Goal: Task Accomplishment & Management: Use online tool/utility

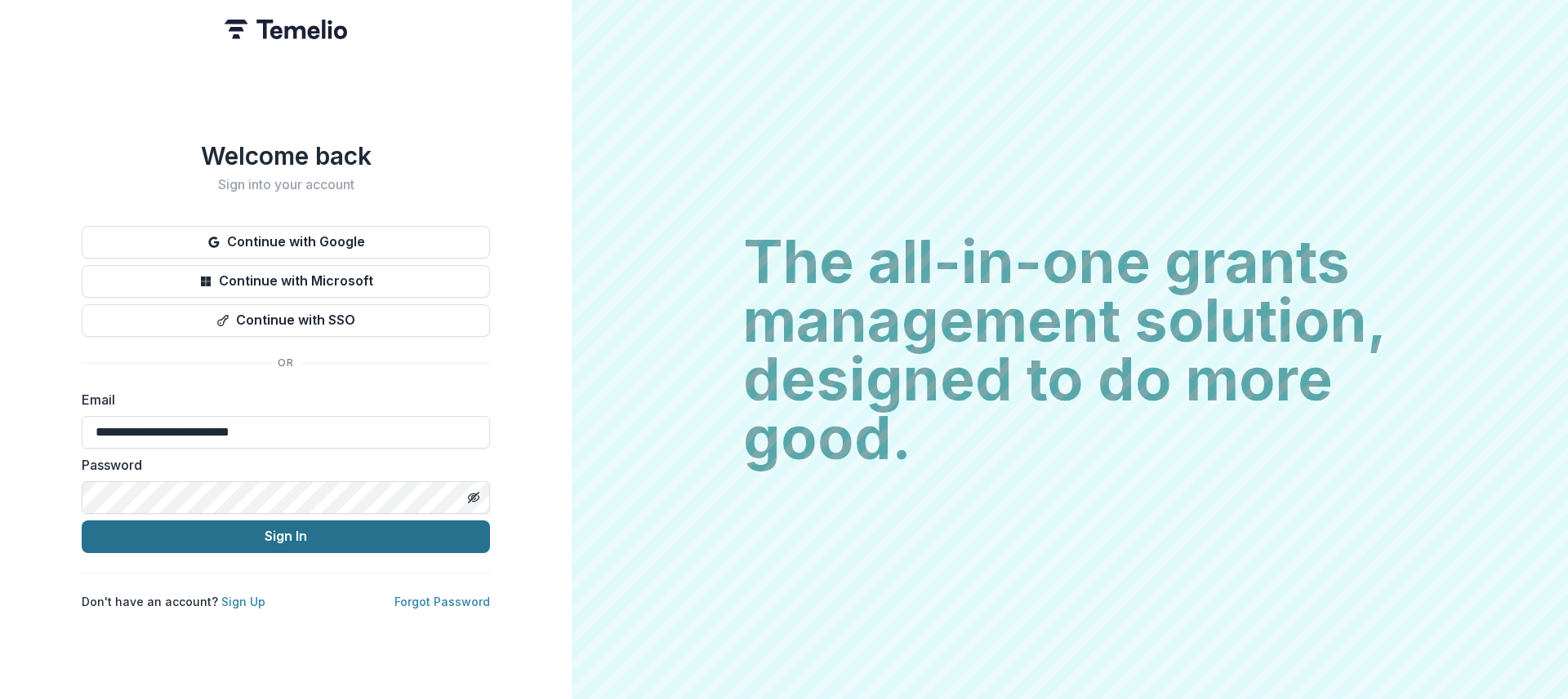
click at [280, 531] on button "Sign In" at bounding box center [285, 537] width 409 height 33
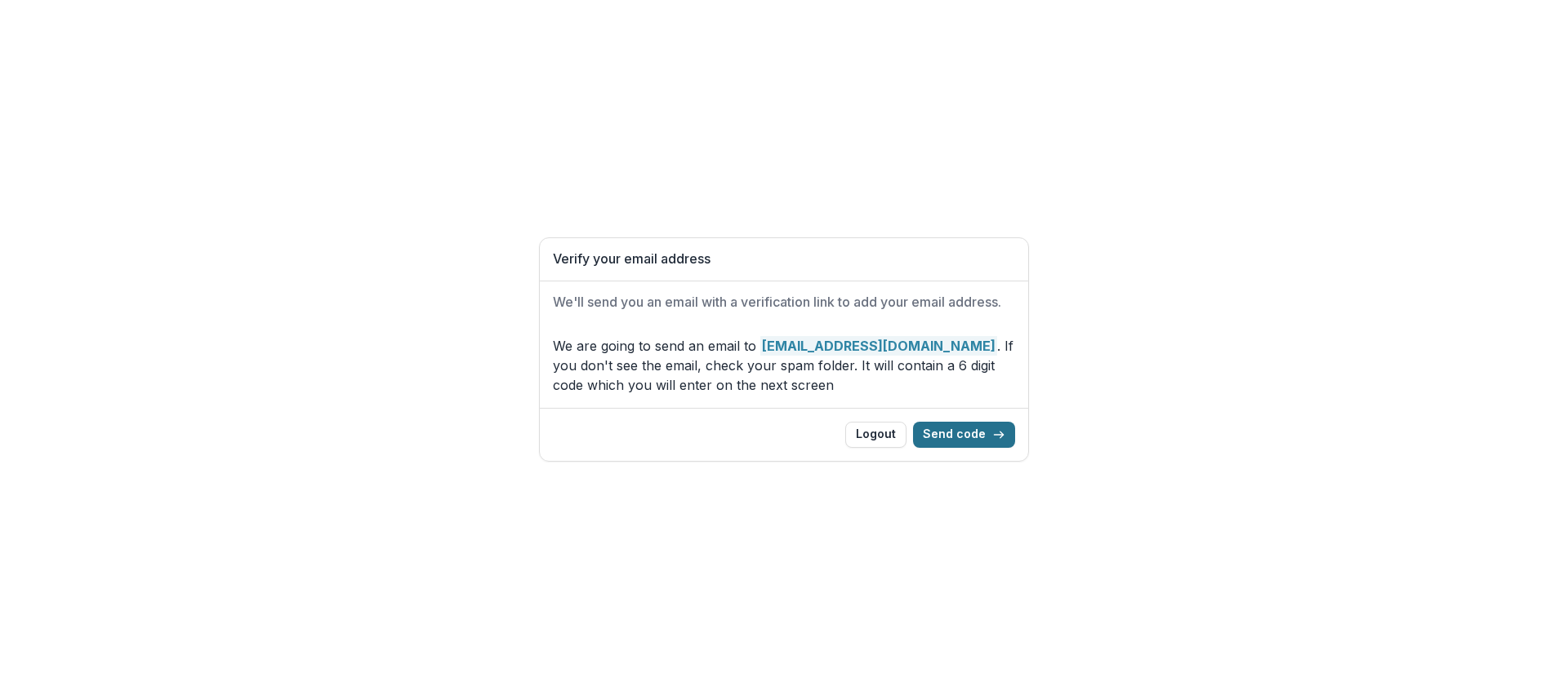
click at [976, 440] on button "Send code" at bounding box center [965, 435] width 102 height 26
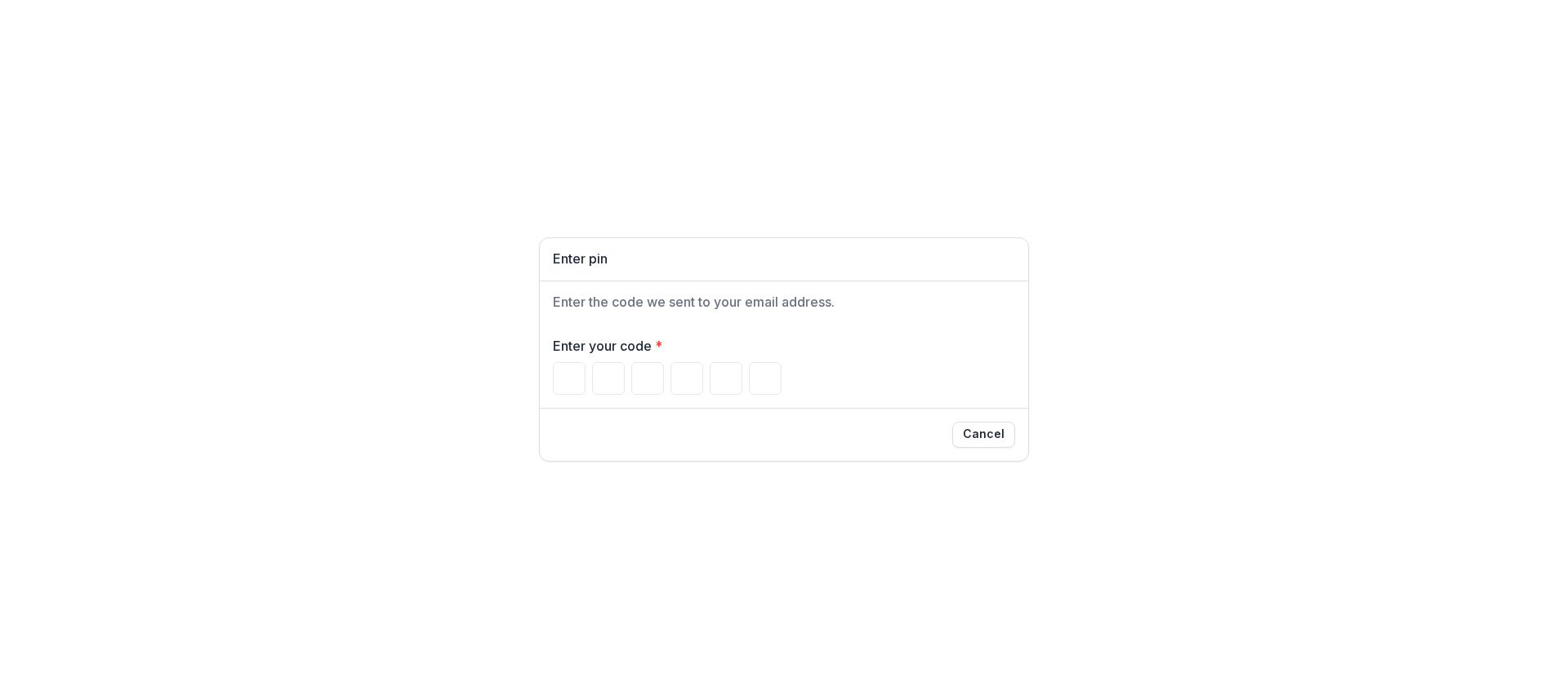
type input "*"
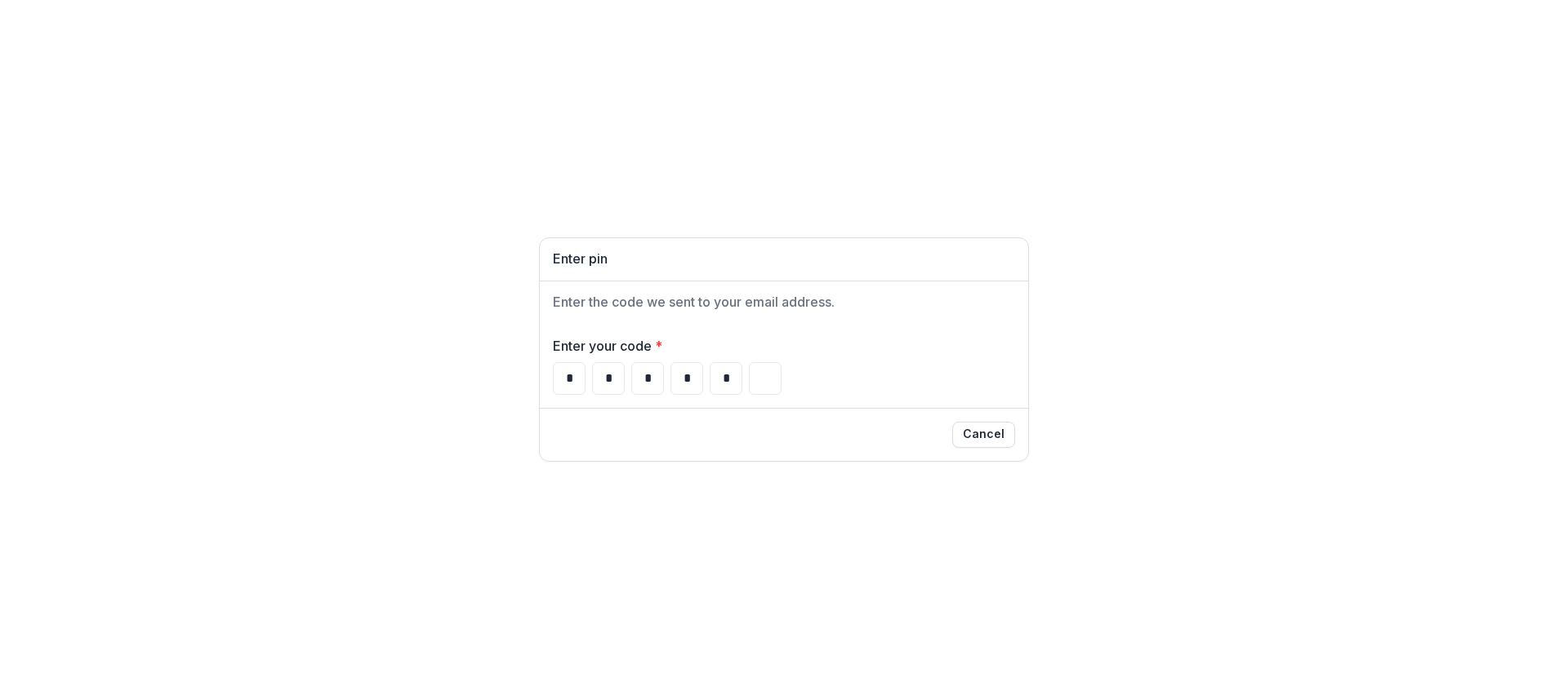
type input "*"
